Goal: Contribute content: Add original content to the website for others to see

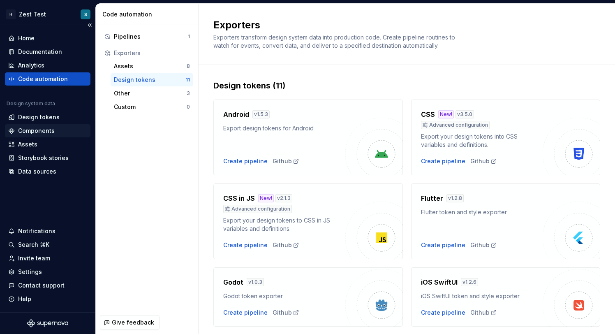
click at [46, 124] on div "Components" at bounding box center [47, 130] width 85 height 13
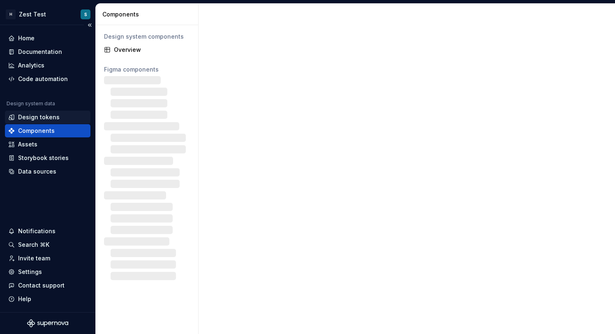
click at [47, 118] on div "Design tokens" at bounding box center [38, 117] width 41 height 8
click at [63, 119] on div "Design tokens" at bounding box center [47, 117] width 79 height 8
click at [48, 116] on div "Design tokens" at bounding box center [38, 117] width 41 height 8
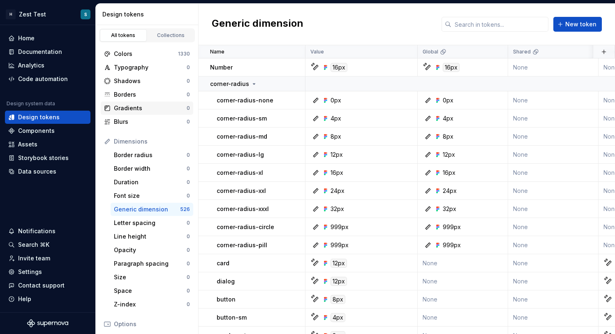
click at [141, 110] on div "Gradients" at bounding box center [150, 108] width 73 height 8
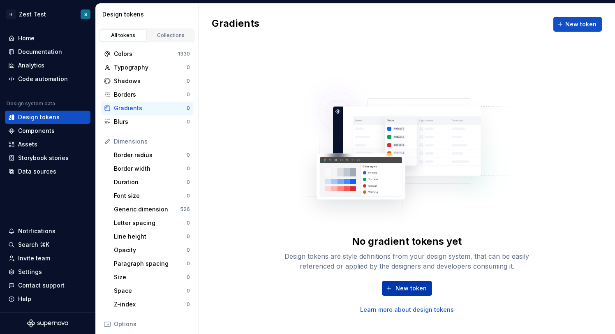
click at [414, 289] on span "New token" at bounding box center [410, 288] width 31 height 8
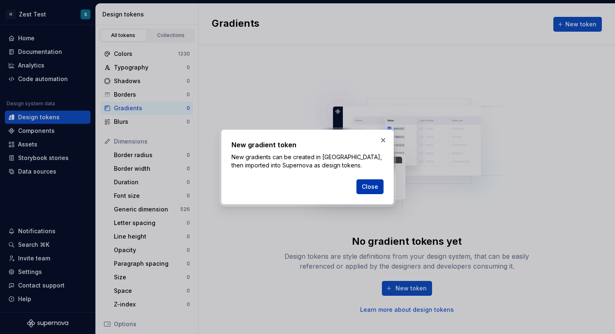
click at [374, 190] on span "Close" at bounding box center [370, 186] width 16 height 8
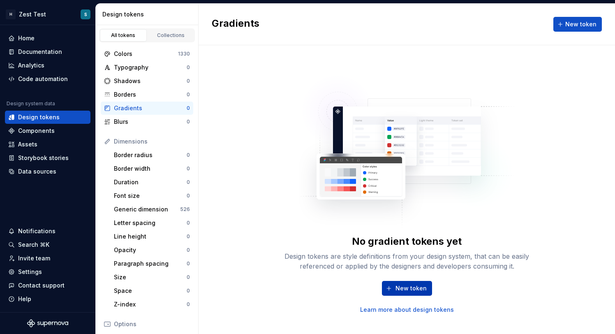
click at [423, 292] on button "New token" at bounding box center [407, 288] width 50 height 15
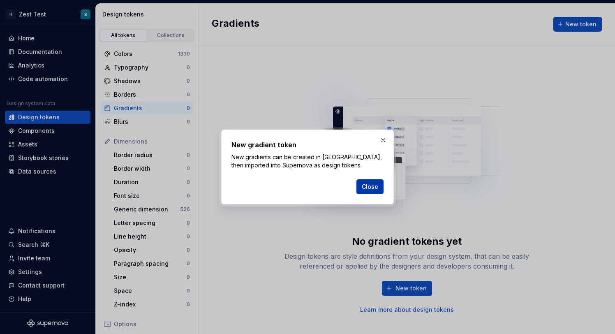
click at [373, 186] on span "Close" at bounding box center [370, 186] width 16 height 8
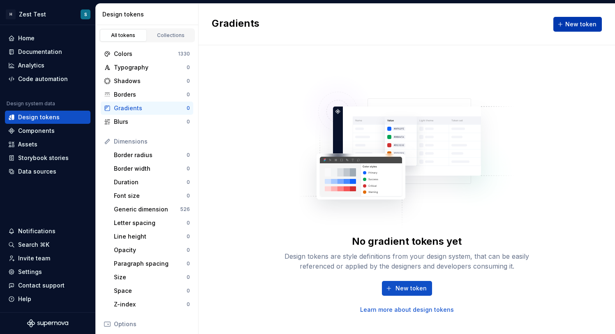
click at [577, 22] on span "New token" at bounding box center [580, 24] width 31 height 8
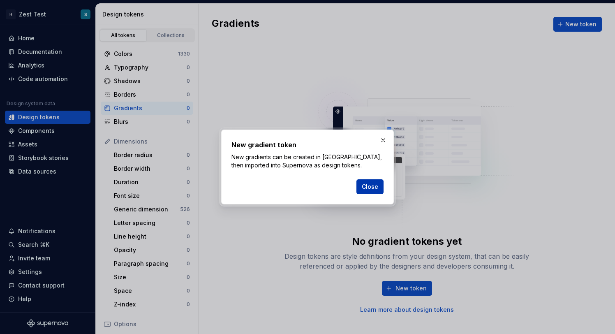
click at [375, 194] on button "Close" at bounding box center [369, 186] width 27 height 15
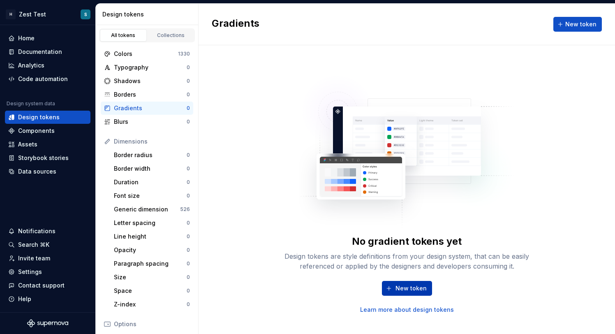
click at [414, 288] on span "New token" at bounding box center [410, 288] width 31 height 8
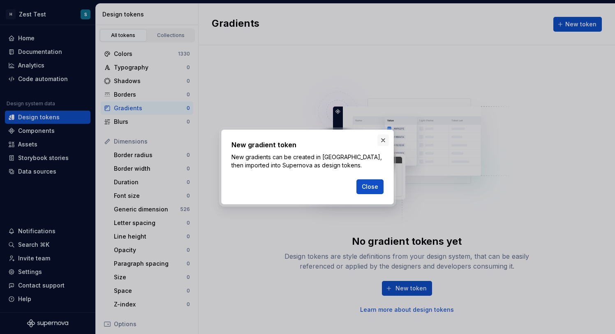
click at [384, 142] on button "button" at bounding box center [383, 140] width 12 height 12
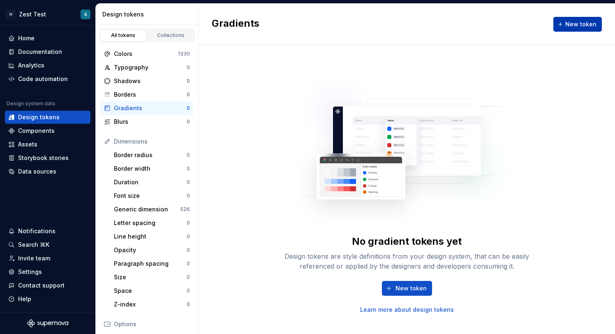
click at [577, 25] on span "New token" at bounding box center [580, 24] width 31 height 8
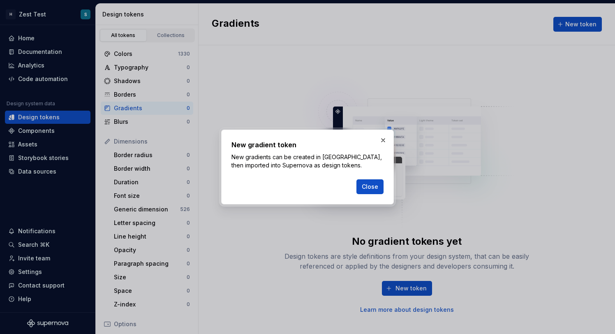
click at [346, 188] on div "Close" at bounding box center [307, 185] width 152 height 18
click at [369, 185] on span "Close" at bounding box center [370, 186] width 16 height 8
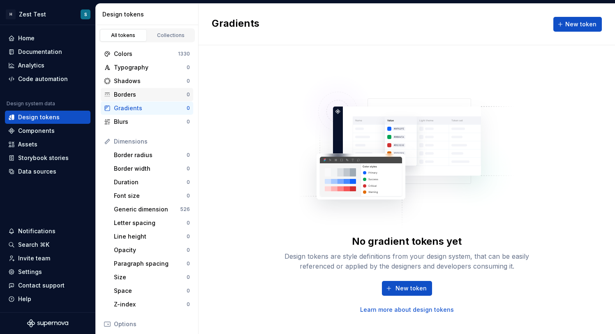
click at [169, 97] on div "Borders" at bounding box center [150, 94] width 73 height 8
click at [170, 105] on div "Gradients" at bounding box center [150, 108] width 73 height 8
click at [431, 309] on link "Learn more about design tokens" at bounding box center [407, 309] width 94 height 8
click at [418, 288] on span "New token" at bounding box center [410, 288] width 31 height 8
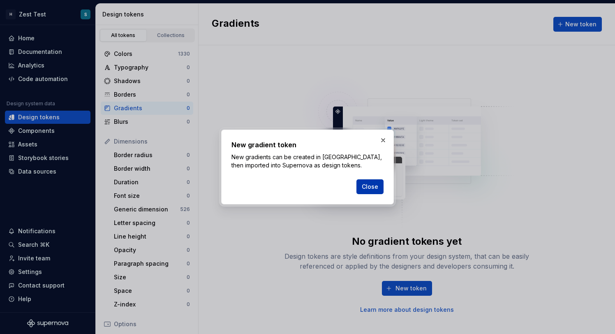
click at [376, 184] on span "Close" at bounding box center [370, 186] width 16 height 8
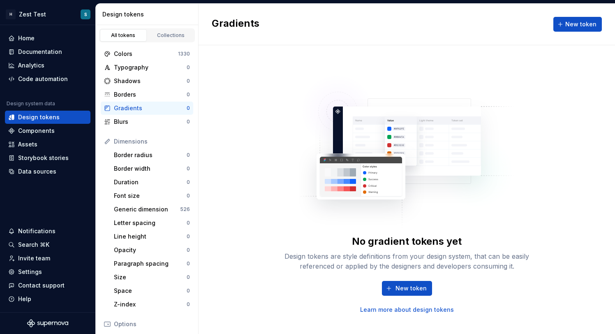
click at [587, 12] on div "Gradients New token" at bounding box center [406, 24] width 416 height 41
click at [585, 21] on span "New token" at bounding box center [580, 24] width 31 height 8
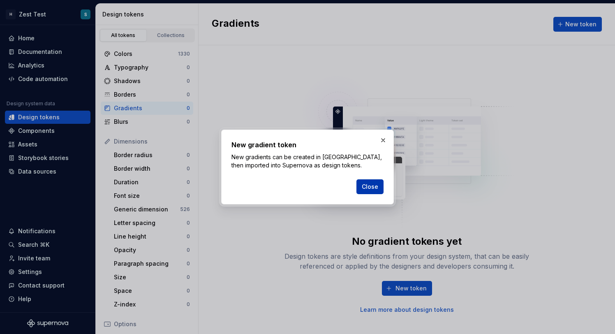
click at [375, 182] on span "Close" at bounding box center [370, 186] width 16 height 8
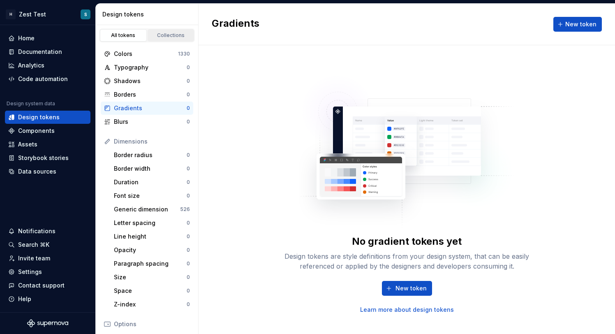
click at [177, 37] on div "Collections" at bounding box center [170, 35] width 41 height 7
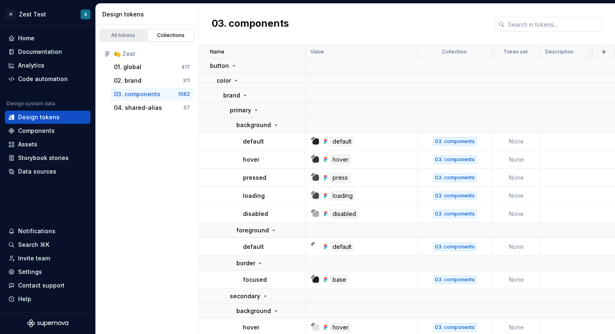
click at [136, 38] on div "All tokens" at bounding box center [123, 35] width 41 height 7
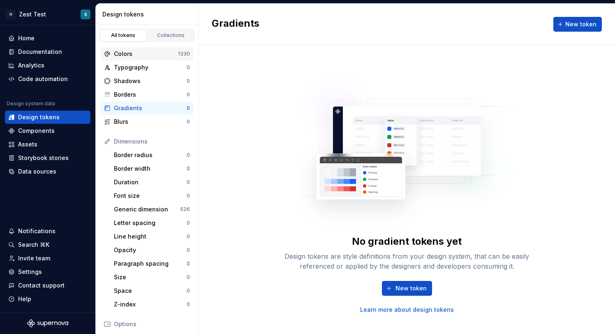
click at [145, 55] on div "Colors" at bounding box center [146, 54] width 64 height 8
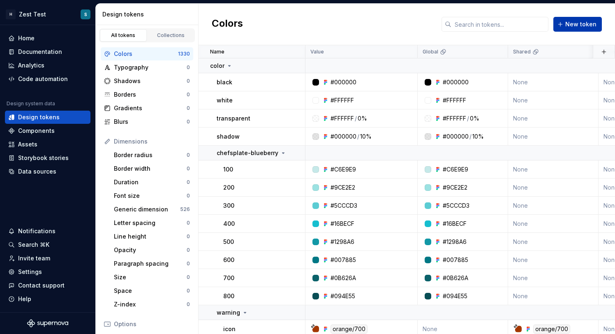
click at [589, 25] on span "New token" at bounding box center [580, 24] width 31 height 8
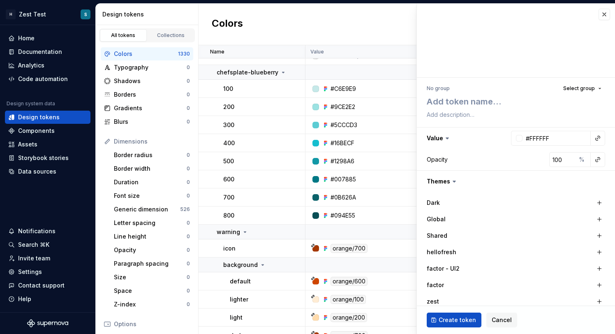
scroll to position [150, 0]
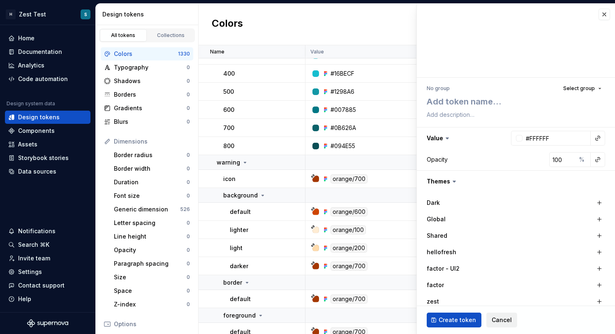
click at [502, 319] on span "Cancel" at bounding box center [501, 320] width 20 height 8
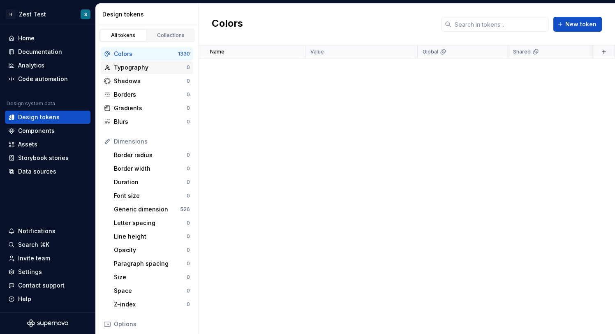
scroll to position [2618, 0]
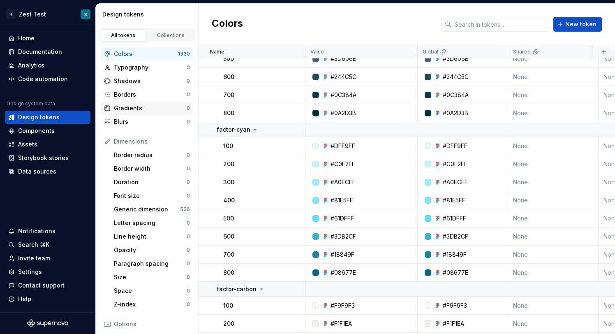
click at [155, 109] on div "Gradients" at bounding box center [150, 108] width 73 height 8
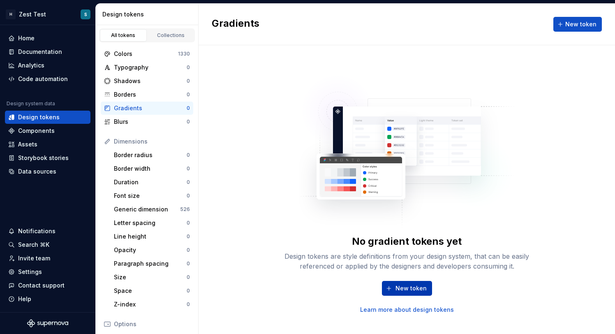
click at [415, 288] on span "New token" at bounding box center [410, 288] width 31 height 8
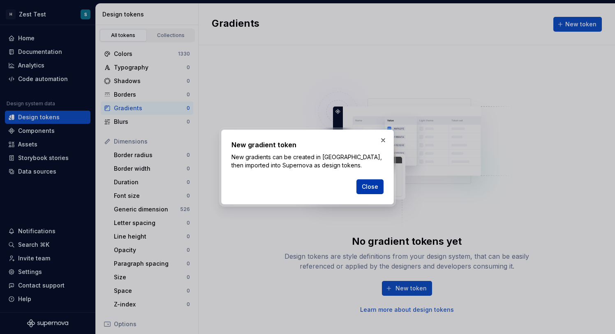
click at [371, 188] on span "Close" at bounding box center [370, 186] width 16 height 8
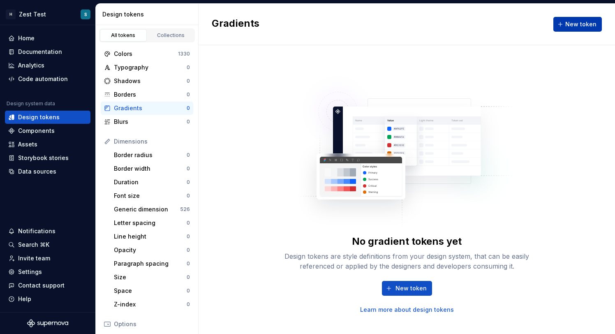
click at [570, 30] on button "New token" at bounding box center [577, 24] width 48 height 15
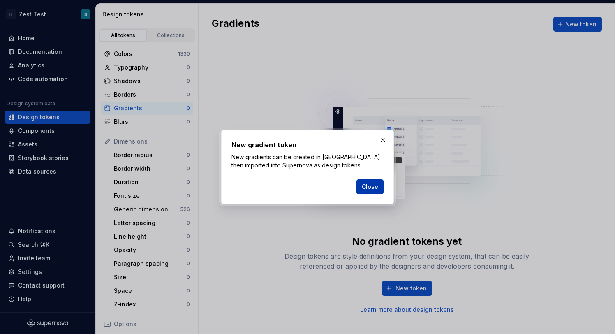
click at [369, 187] on span "Close" at bounding box center [370, 186] width 16 height 8
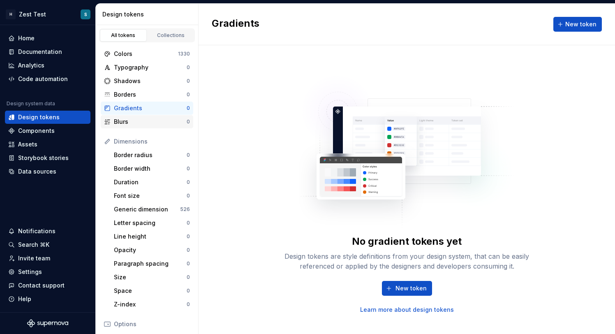
click at [140, 118] on div "Blurs" at bounding box center [150, 122] width 73 height 8
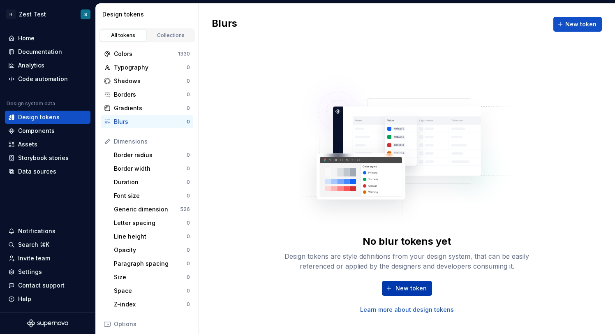
click at [413, 281] on button "New token" at bounding box center [407, 288] width 50 height 15
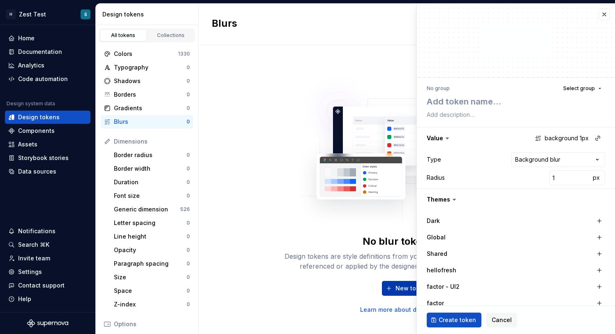
type textarea "*"
click at [602, 16] on button "button" at bounding box center [604, 15] width 12 height 12
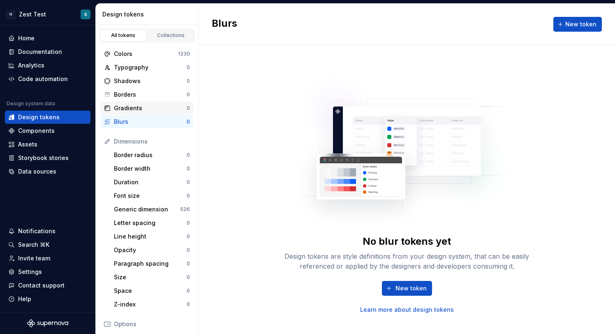
click at [143, 107] on div "Gradients" at bounding box center [150, 108] width 73 height 8
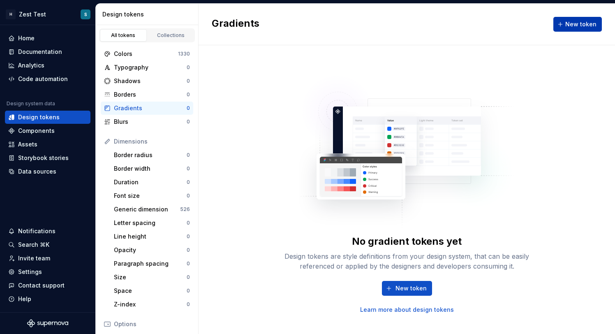
click at [580, 21] on span "New token" at bounding box center [580, 24] width 31 height 8
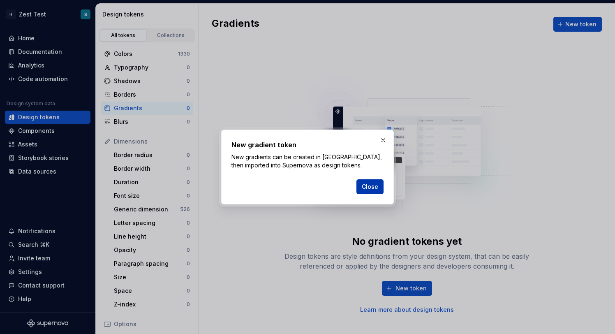
click at [379, 189] on button "Close" at bounding box center [369, 186] width 27 height 15
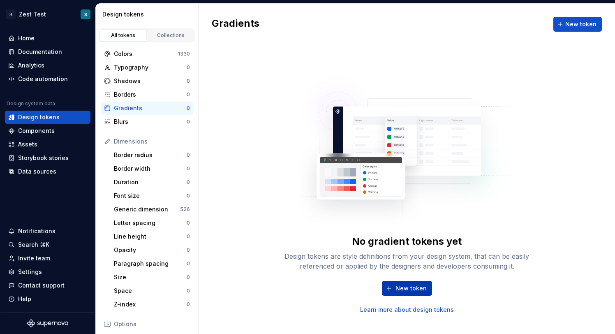
click at [416, 290] on span "New token" at bounding box center [410, 288] width 31 height 8
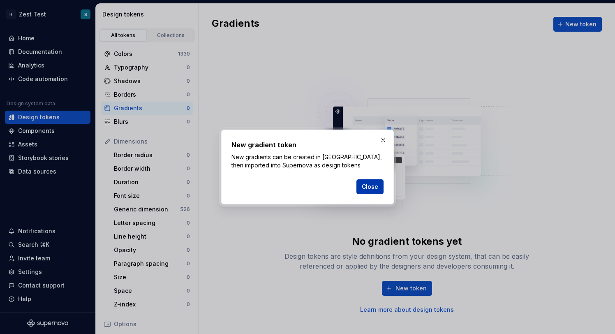
click at [366, 186] on span "Close" at bounding box center [370, 186] width 16 height 8
